Goal: Information Seeking & Learning: Find specific fact

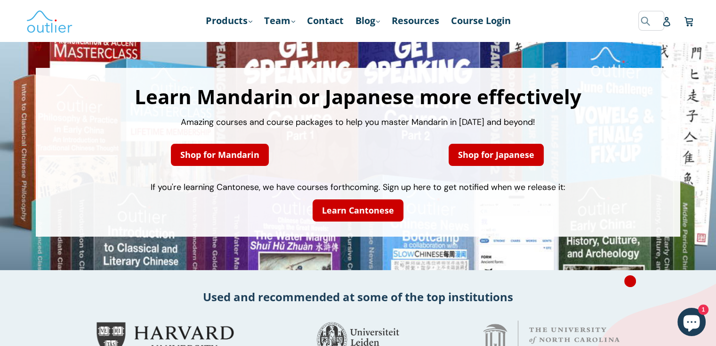
click at [639, 17] on input "Search" at bounding box center [652, 20] width 26 height 19
type input "п"
type input "过"
click at [540, 11] on button "Submit" at bounding box center [548, 20] width 16 height 19
